Goal: Find specific page/section: Find specific page/section

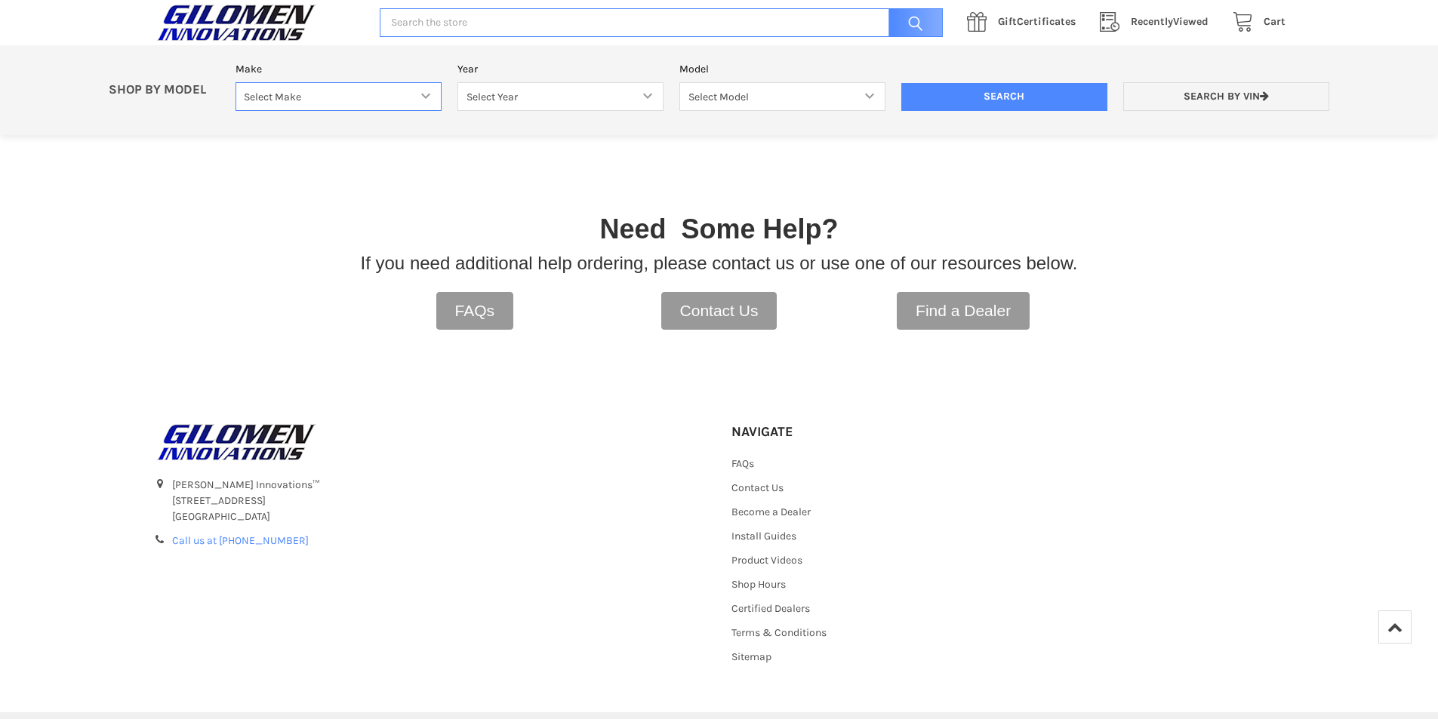
click at [430, 94] on select "Select Make Bobcat UTV Gravely UTV ACE 900 RANGER 570 Ranger 700 / 800 RANGER 9…" at bounding box center [338, 96] width 206 height 29
select select "330"
click at [235, 82] on select "Select Make Bobcat UTV Gravely UTV ACE 900 RANGER 570 Ranger 700 / 800 RANGER 9…" at bounding box center [338, 96] width 206 height 29
click at [648, 97] on select "Select Year [DATE] 2018 2019 2020 2021 2022 2023 2024 2025 2026" at bounding box center [560, 96] width 206 height 29
select select "628"
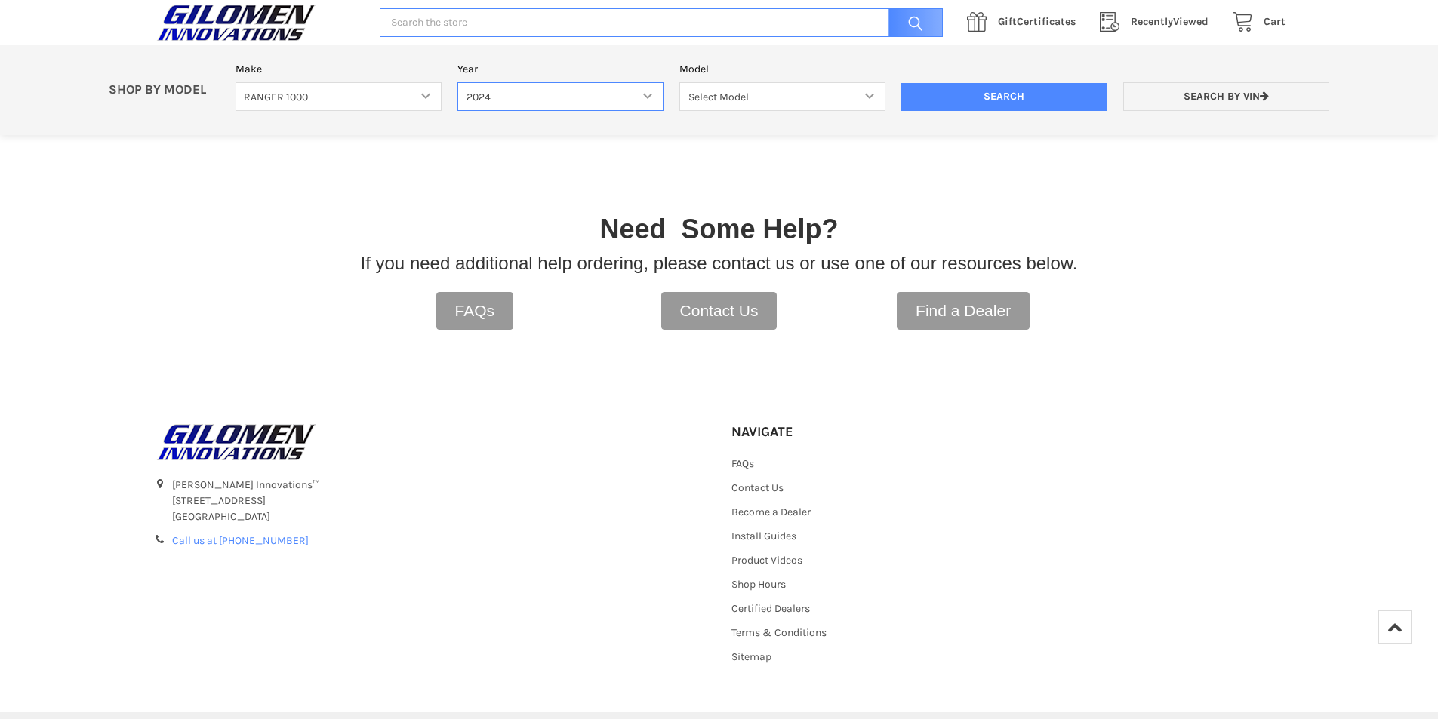
click at [457, 82] on select "Select Year [DATE] 2018 2019 2020 2021 2022 2023 2024 2025 2026" at bounding box center [560, 96] width 206 height 29
click at [833, 96] on select "Select Model Ranger 1000 Basic 61 HP SOHC Ranger 1000 Crew Basic 61 HP SOHC Ran…" at bounding box center [782, 96] width 206 height 29
select select "639"
click at [679, 82] on select "Select Model Ranger 1000 Basic 61 HP SOHC Ranger 1000 Crew Basic 61 HP SOHC Ran…" at bounding box center [782, 96] width 206 height 29
click at [989, 88] on input "Search" at bounding box center [1004, 97] width 206 height 29
